Goal: Find specific page/section: Find specific page/section

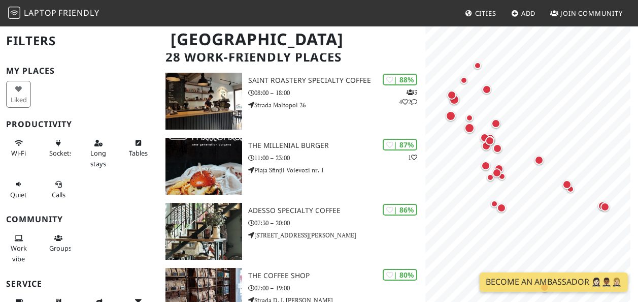
scroll to position [90, 0]
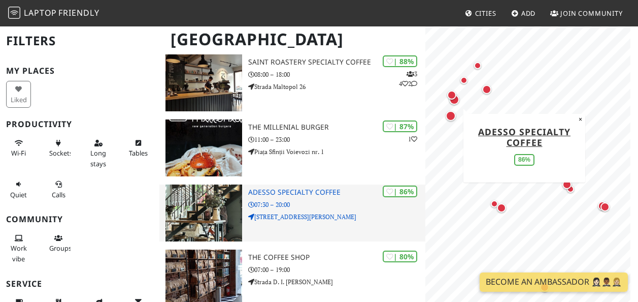
click at [214, 222] on img at bounding box center [204, 212] width 77 height 57
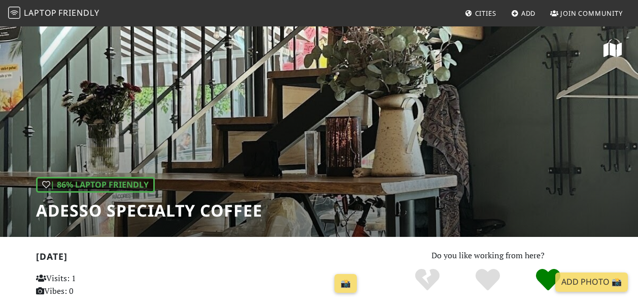
click at [609, 60] on div "| 86% Laptop Friendly ADESSO Specialty Coffee" at bounding box center [319, 130] width 638 height 211
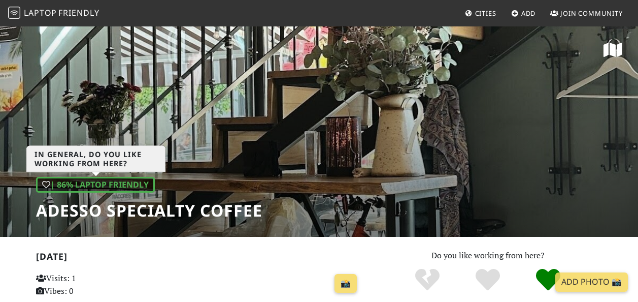
click at [111, 184] on div "| 86% Laptop Friendly" at bounding box center [95, 185] width 119 height 16
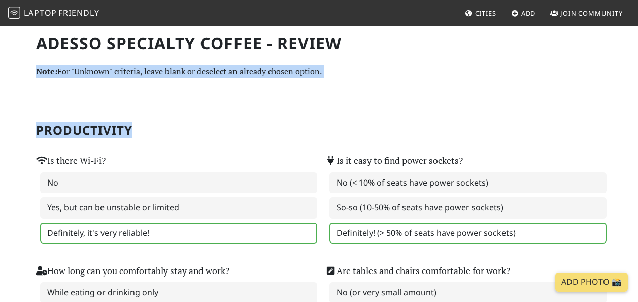
drag, startPoint x: 634, startPoint y: 41, endPoint x: 642, endPoint y: 105, distance: 64.9
click at [638, 105] on html "Laptop Friendly Cities Add Join Community ADESSO Specialty Coffee - Review Note…" at bounding box center [319, 151] width 638 height 302
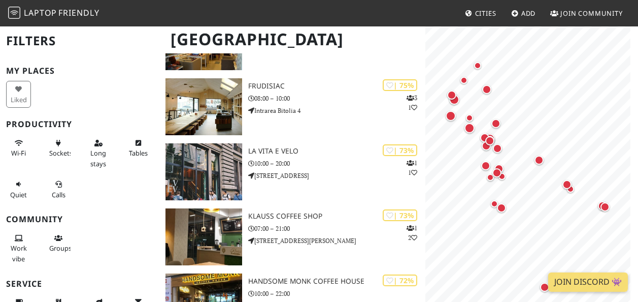
scroll to position [857, 0]
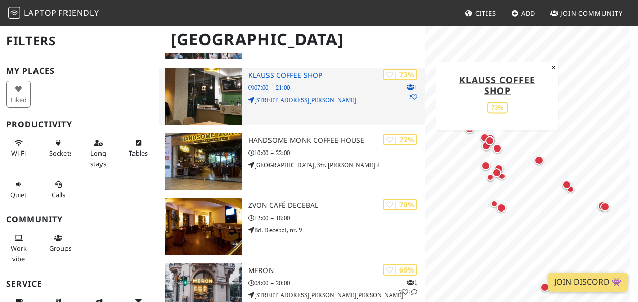
click at [374, 98] on p "Bulevardul Nicolae Bălcescu 36" at bounding box center [336, 100] width 177 height 10
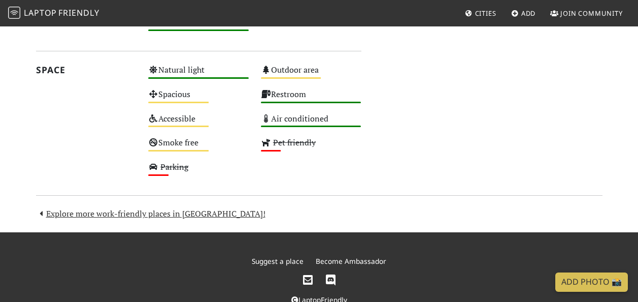
scroll to position [621, 0]
